Goal: Transaction & Acquisition: Book appointment/travel/reservation

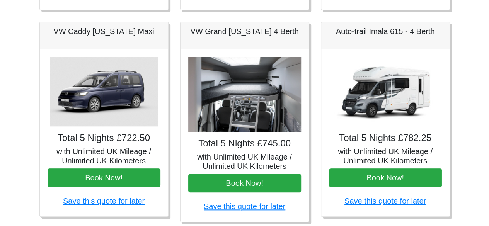
scroll to position [312, 0]
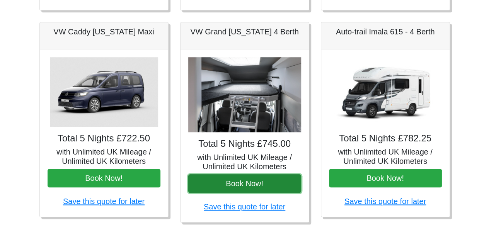
click at [254, 183] on button "Book Now!" at bounding box center [244, 183] width 113 height 19
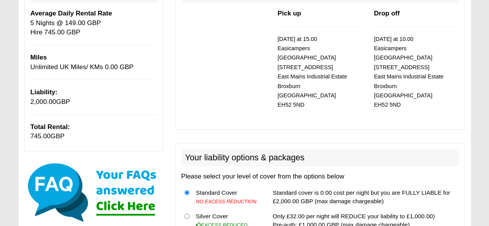
scroll to position [154, 0]
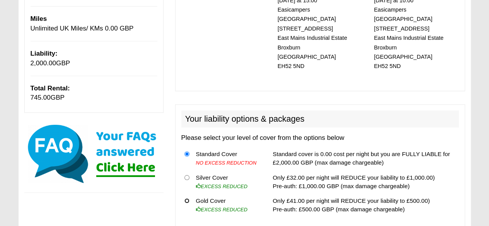
click at [186, 198] on input "radio" at bounding box center [186, 200] width 5 height 5
radio input "true"
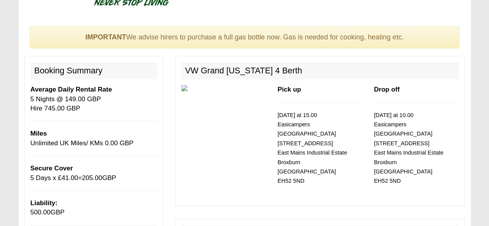
scroll to position [0, 0]
